Goal: Information Seeking & Learning: Understand process/instructions

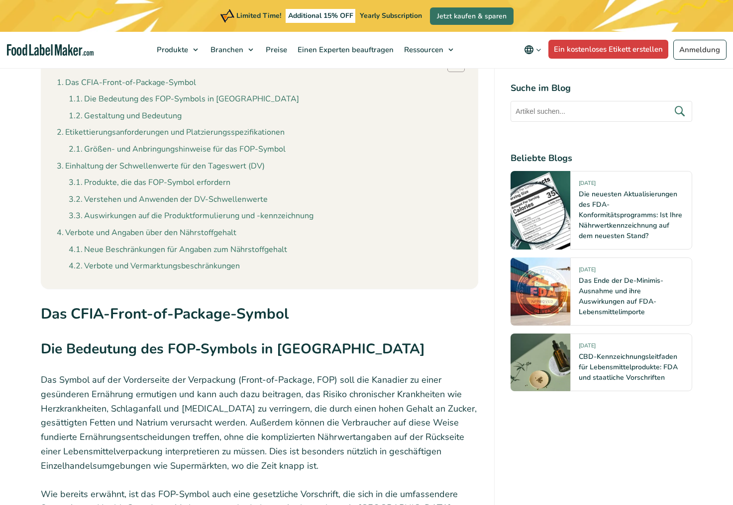
scroll to position [1045, 0]
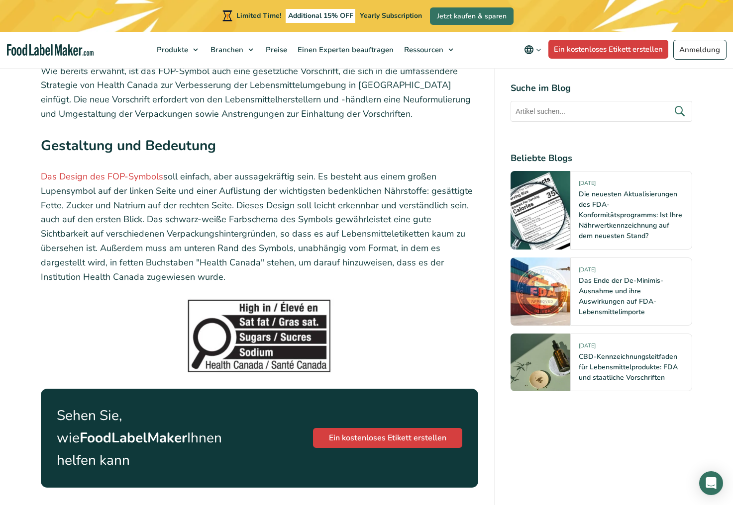
scroll to position [1457, 0]
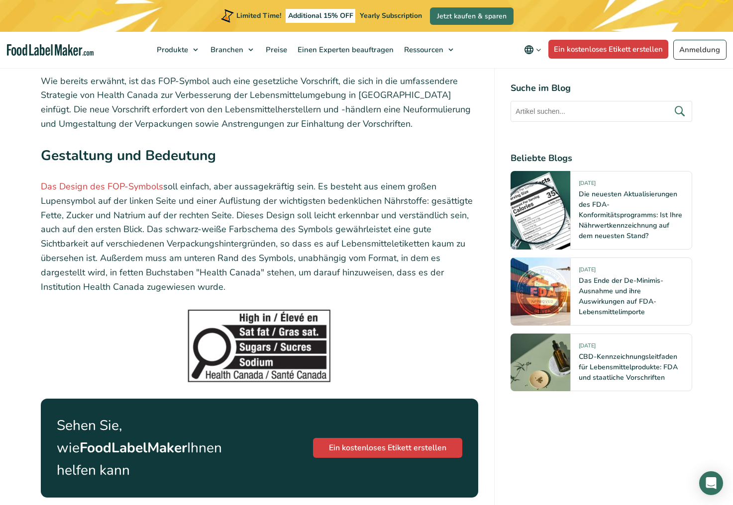
drag, startPoint x: 202, startPoint y: 155, endPoint x: 463, endPoint y: 254, distance: 278.9
click at [463, 254] on p "Das Design des FOP-Symbols soll einfach, aber aussagekräftig sein. Es besteht a…" at bounding box center [260, 237] width 438 height 114
drag, startPoint x: 463, startPoint y: 254, endPoint x: 395, endPoint y: 270, distance: 69.6
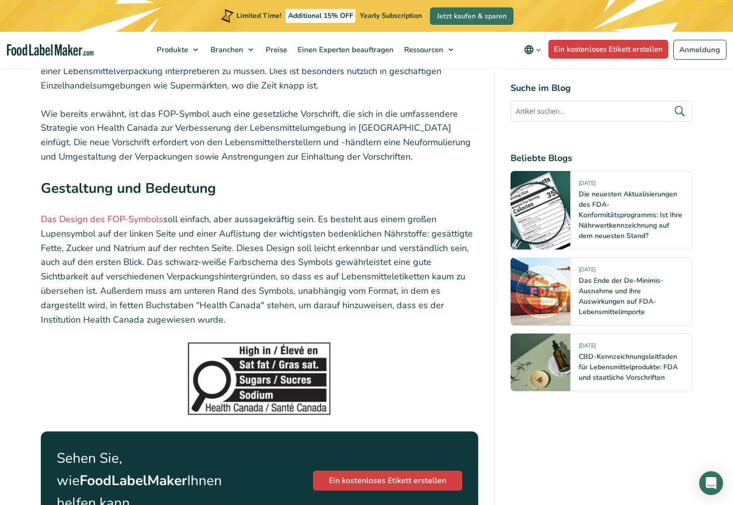
scroll to position [1706, 0]
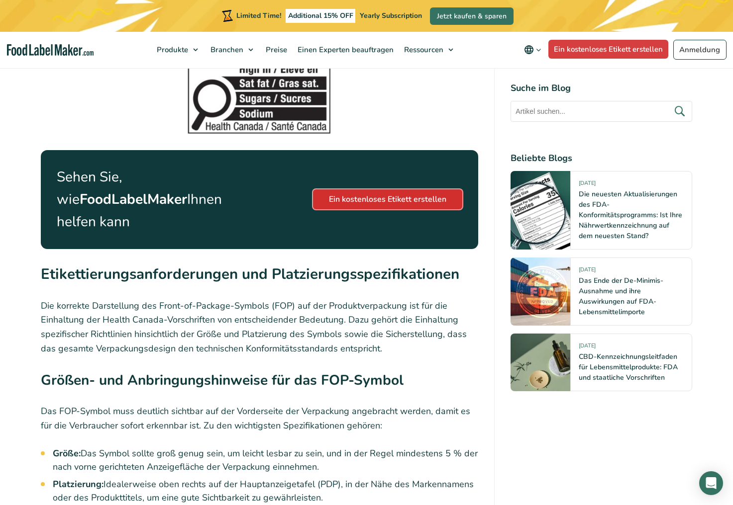
click at [414, 190] on link "Ein kostenloses Etikett erstellen" at bounding box center [387, 200] width 149 height 20
